Goal: Navigation & Orientation: Find specific page/section

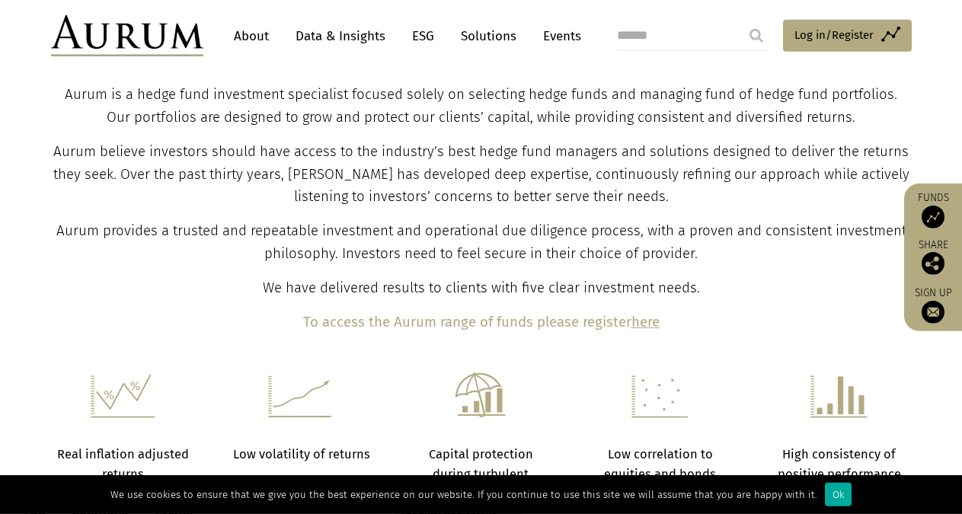
scroll to position [803, 0]
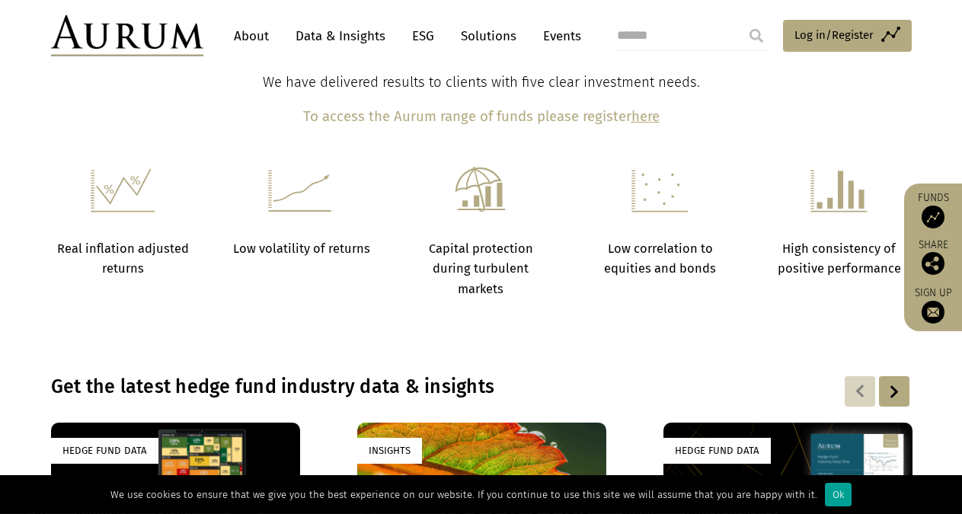
click at [826, 490] on div "Ok" at bounding box center [838, 495] width 27 height 24
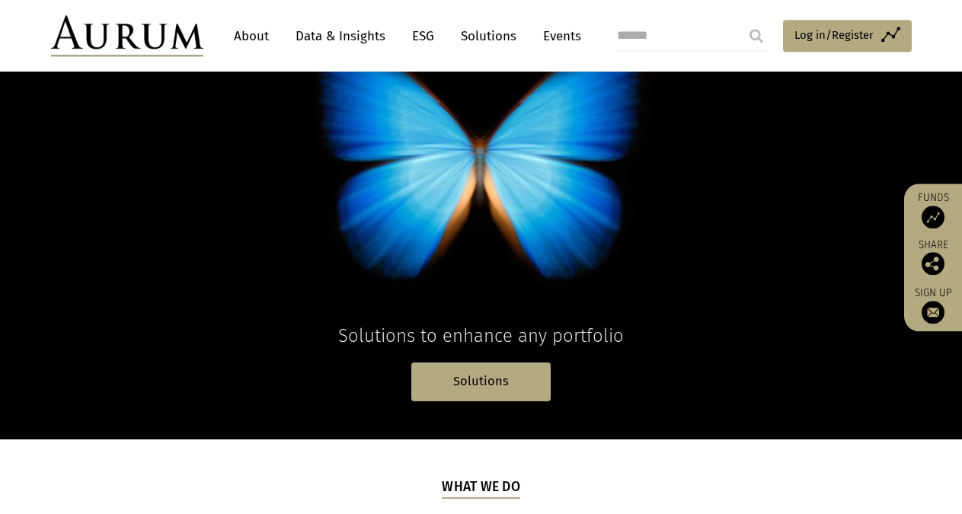
scroll to position [104, 0]
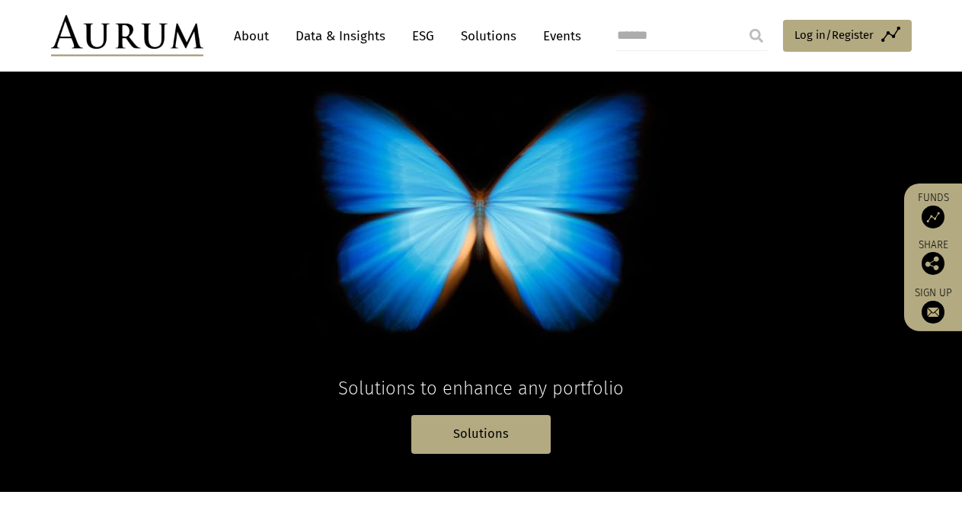
click at [247, 38] on link "About" at bounding box center [251, 36] width 50 height 28
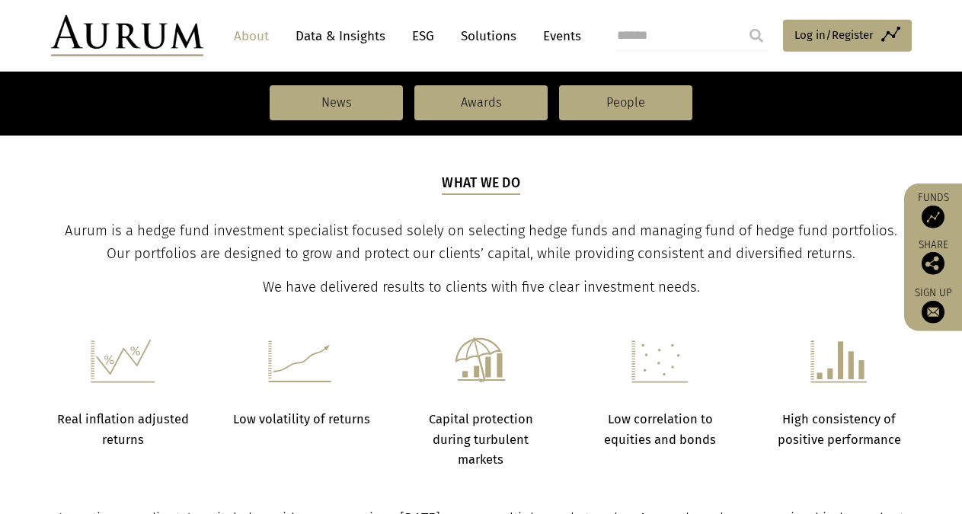
scroll to position [286, 0]
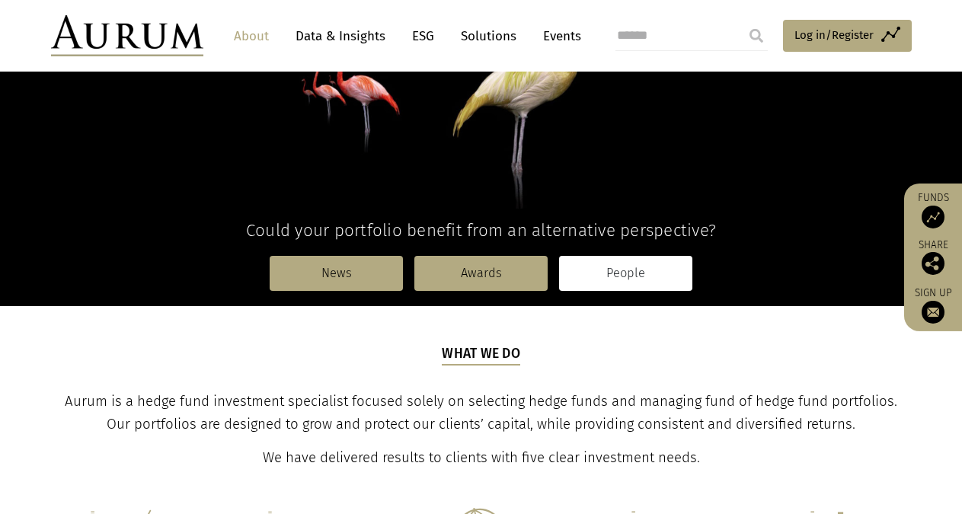
click at [624, 276] on link "People" at bounding box center [625, 273] width 133 height 35
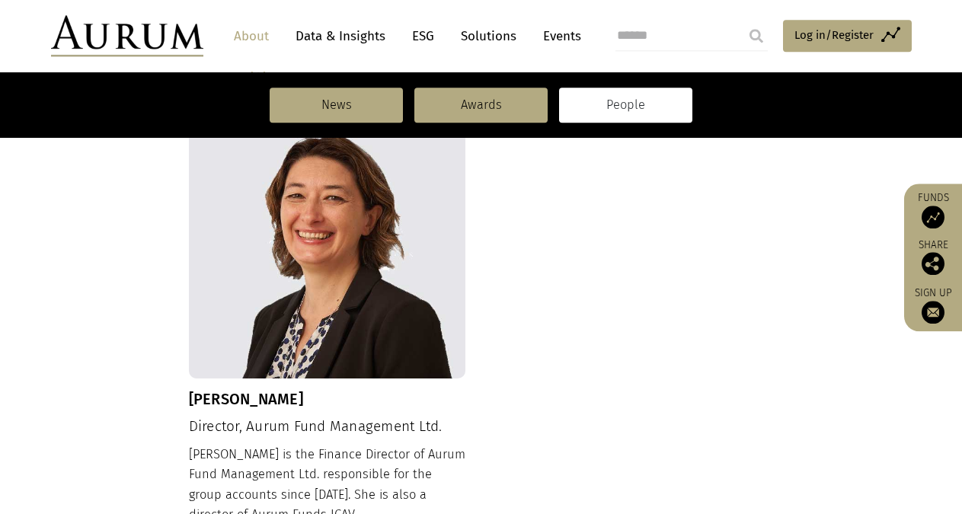
scroll to position [1578, 0]
